Goal: Information Seeking & Learning: Learn about a topic

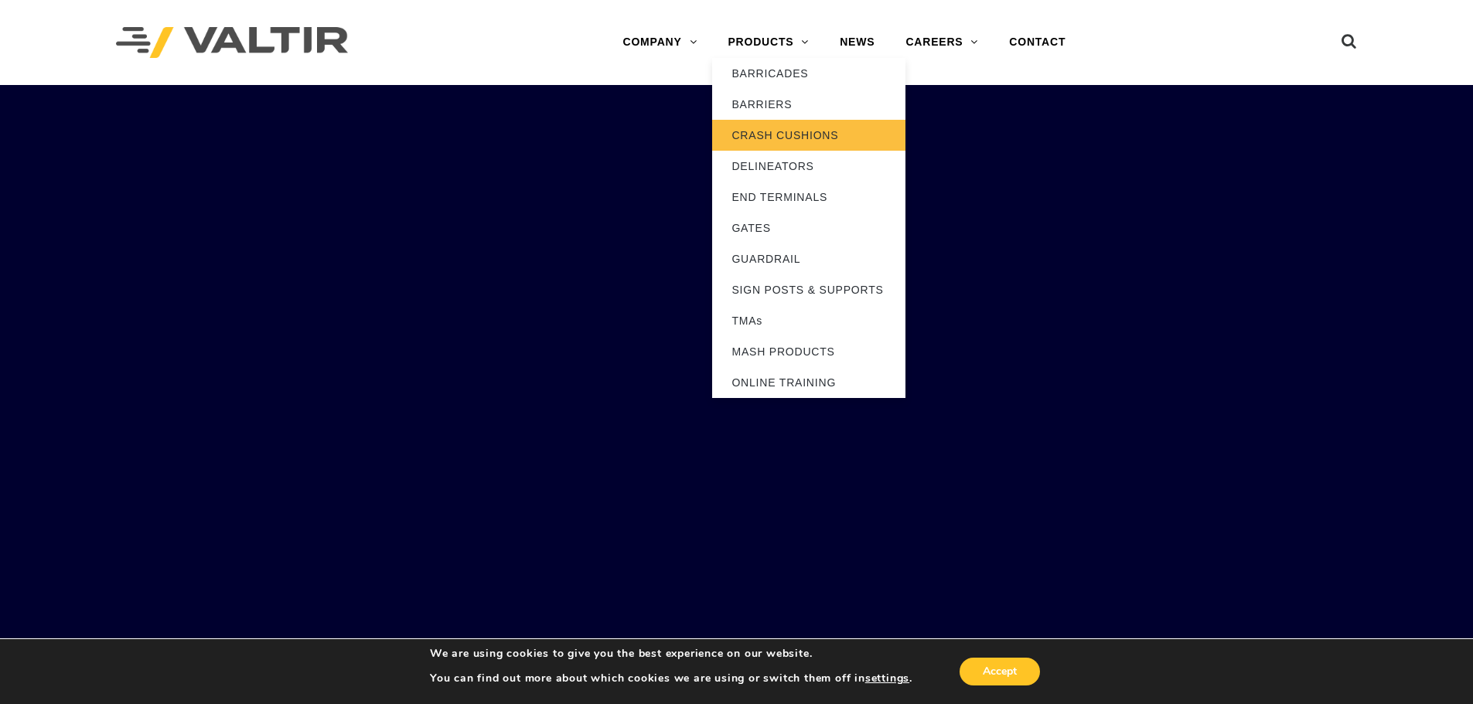
click at [776, 138] on link "CRASH CUSHIONS" at bounding box center [808, 135] width 193 height 31
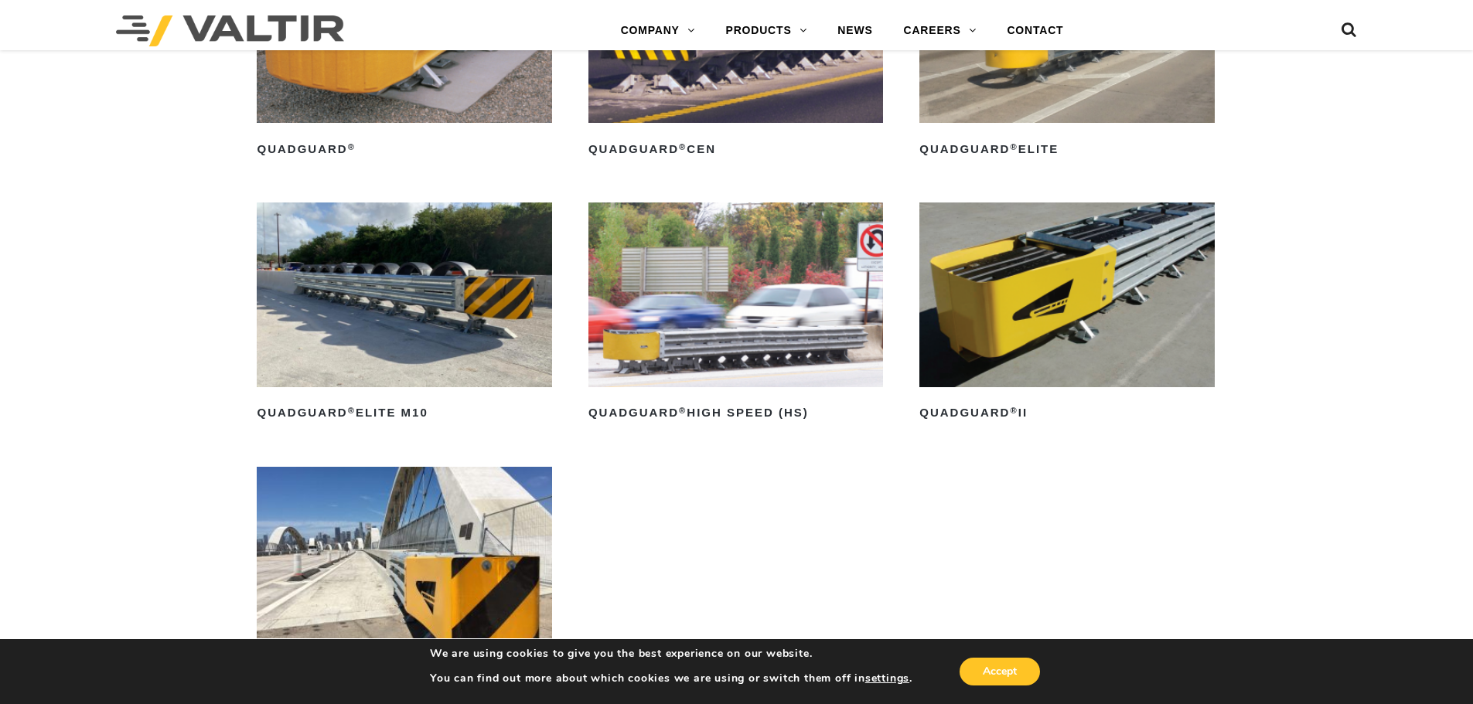
scroll to position [1237, 0]
click at [1004, 104] on img at bounding box center [1066, 30] width 295 height 184
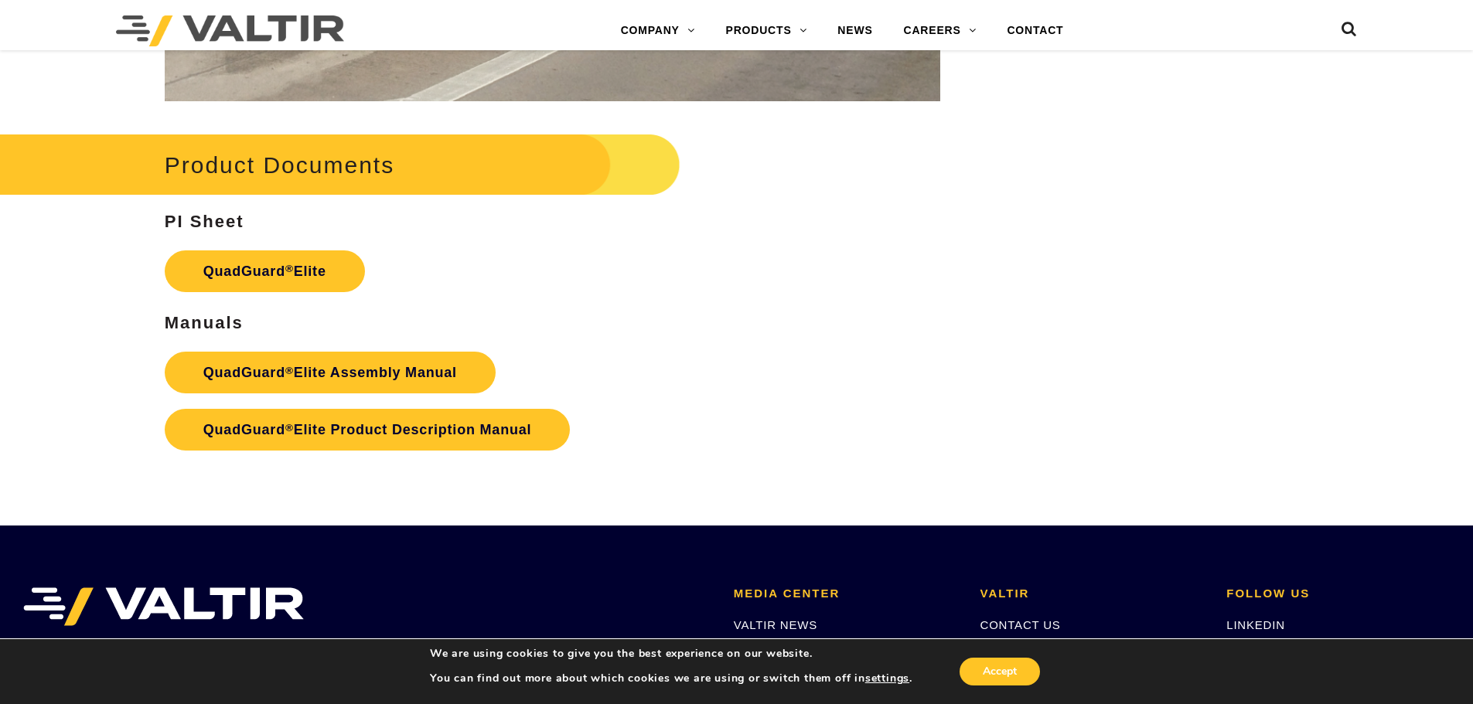
scroll to position [2706, 0]
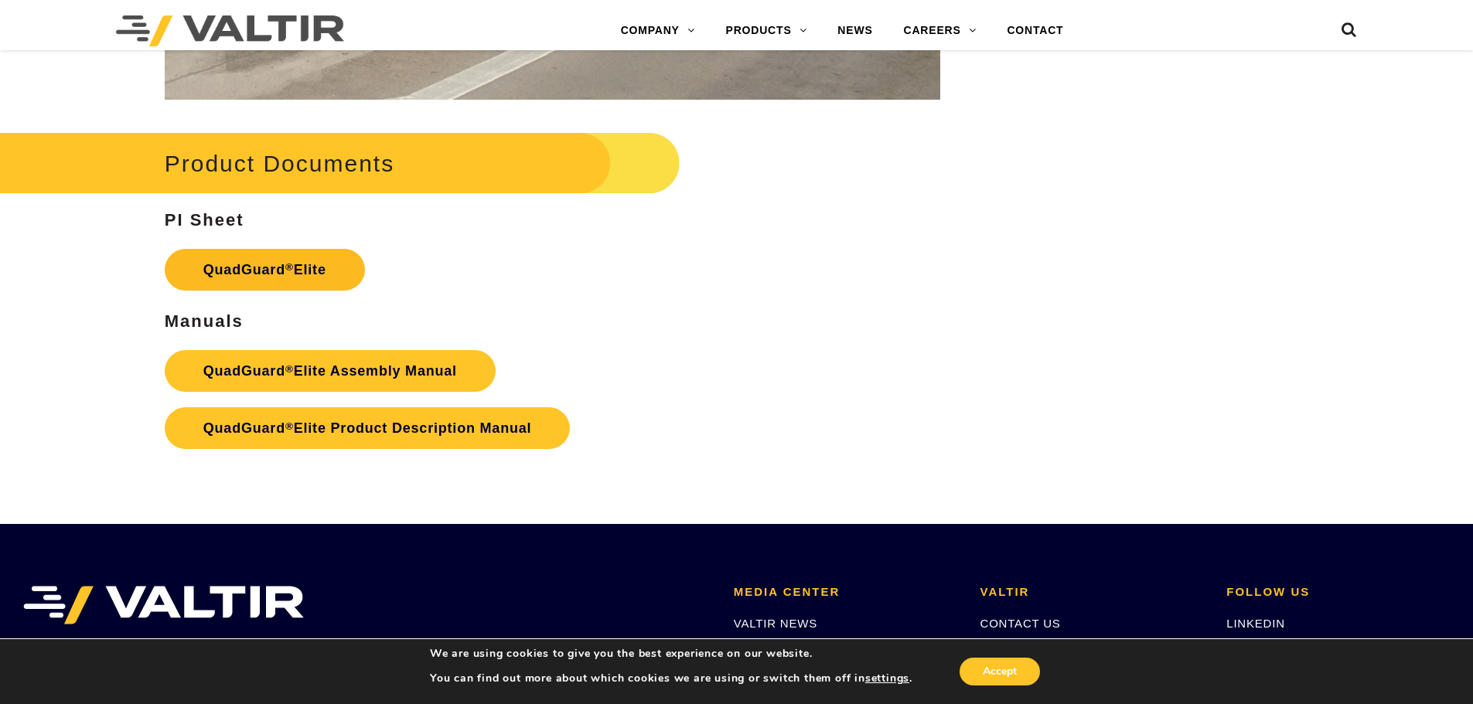
click at [237, 262] on link "QuadGuard ® Elite" at bounding box center [265, 270] width 200 height 42
